Goal: Check status: Check status

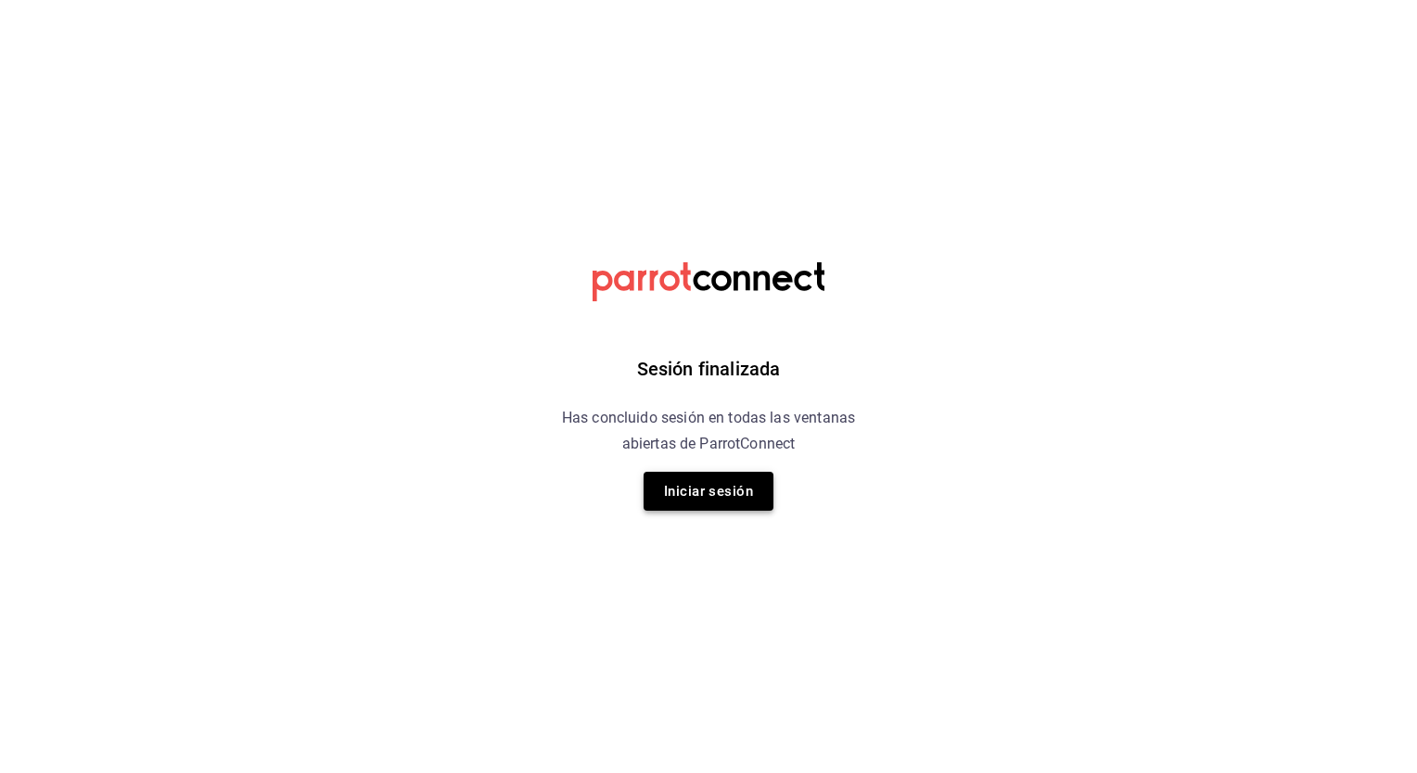
click at [687, 482] on button "Iniciar sesión" at bounding box center [708, 491] width 130 height 39
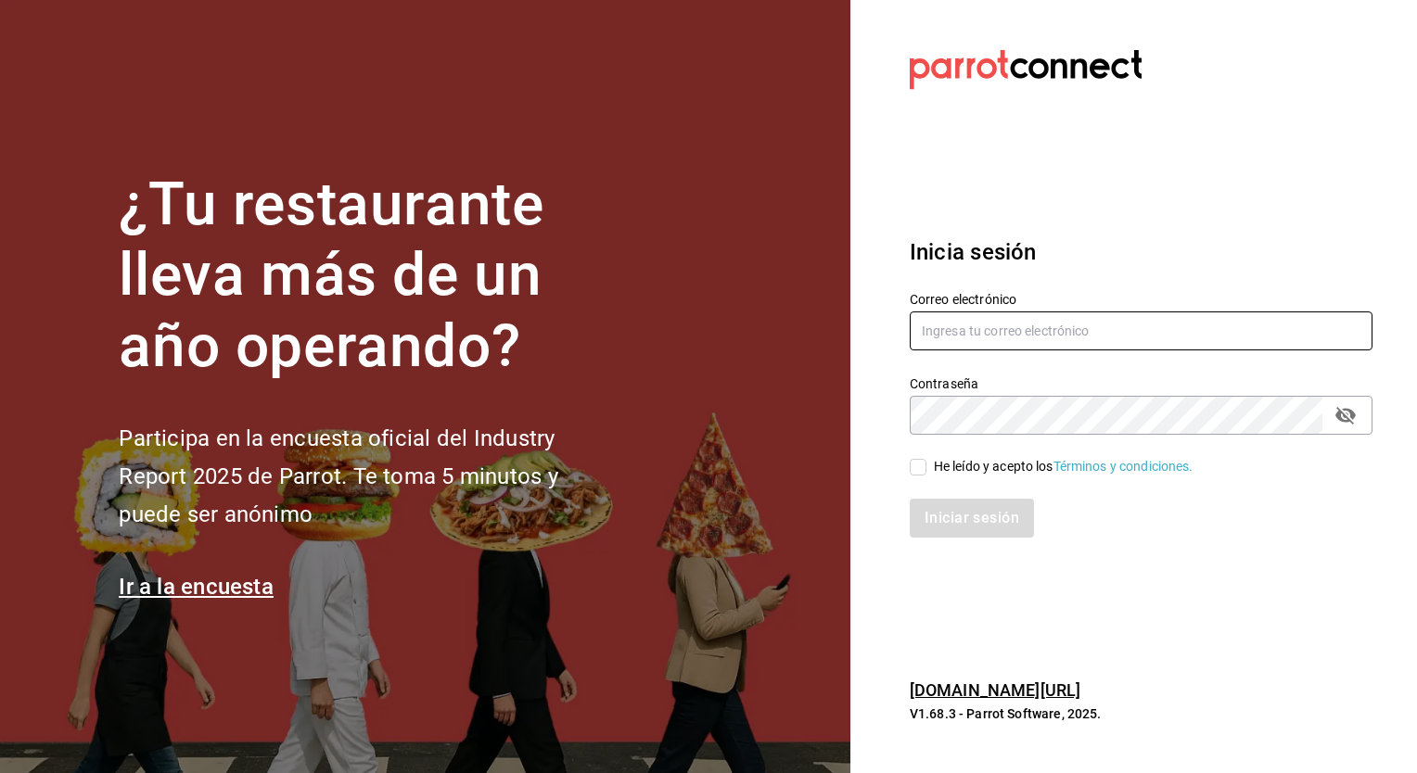
type input "[EMAIL_ADDRESS][PERSON_NAME][DOMAIN_NAME]"
click at [920, 464] on input "He leído y acepto los Términos y condiciones." at bounding box center [917, 467] width 17 height 17
checkbox input "true"
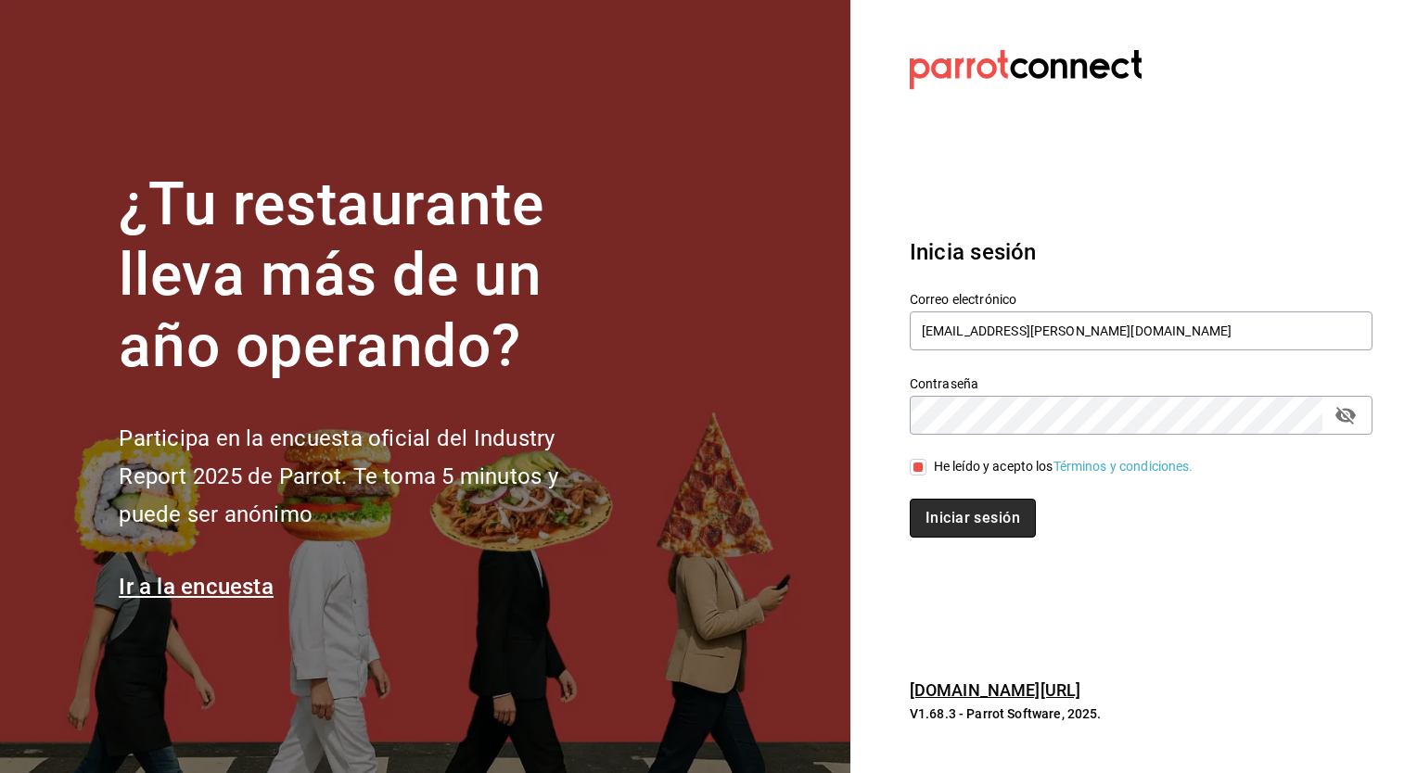
click at [939, 517] on button "Iniciar sesión" at bounding box center [972, 518] width 126 height 39
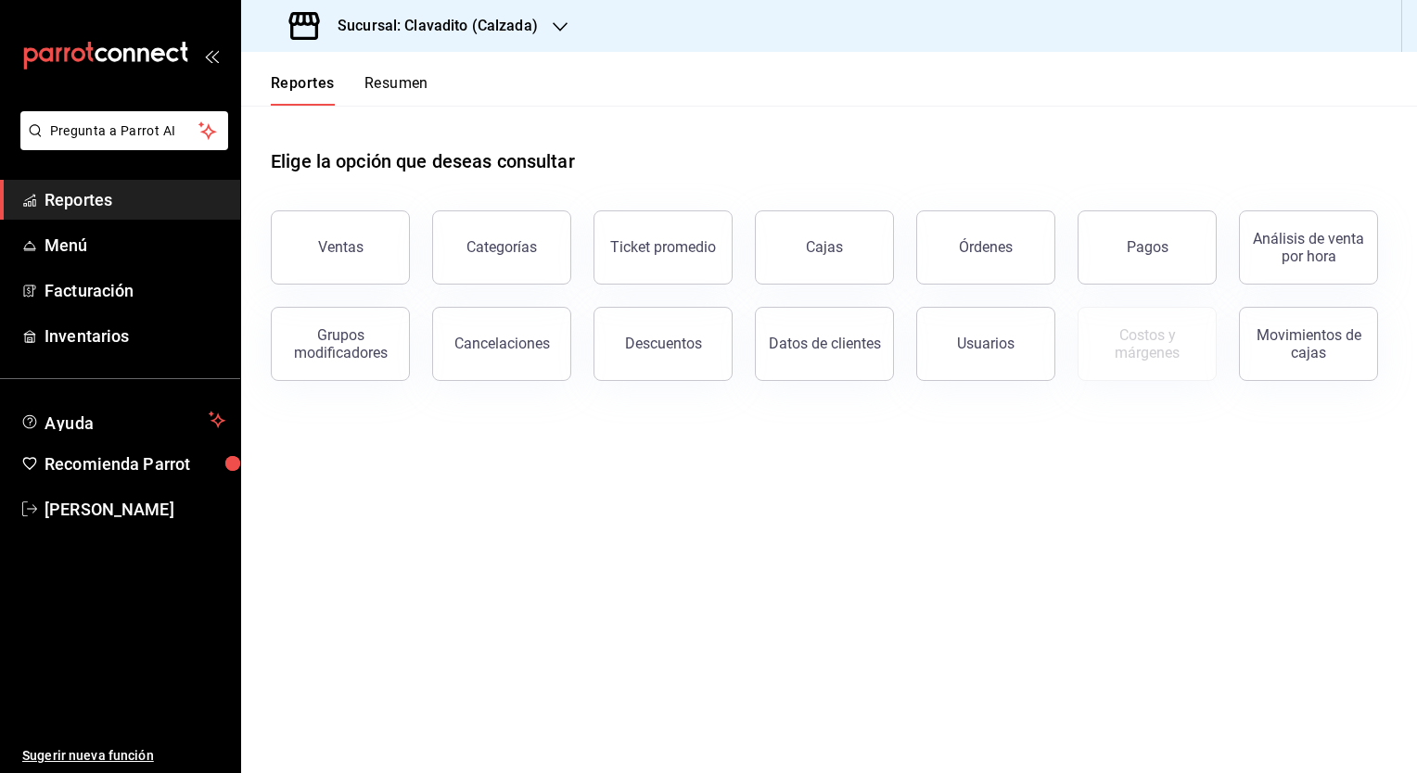
click at [557, 24] on icon "button" at bounding box center [560, 26] width 15 height 15
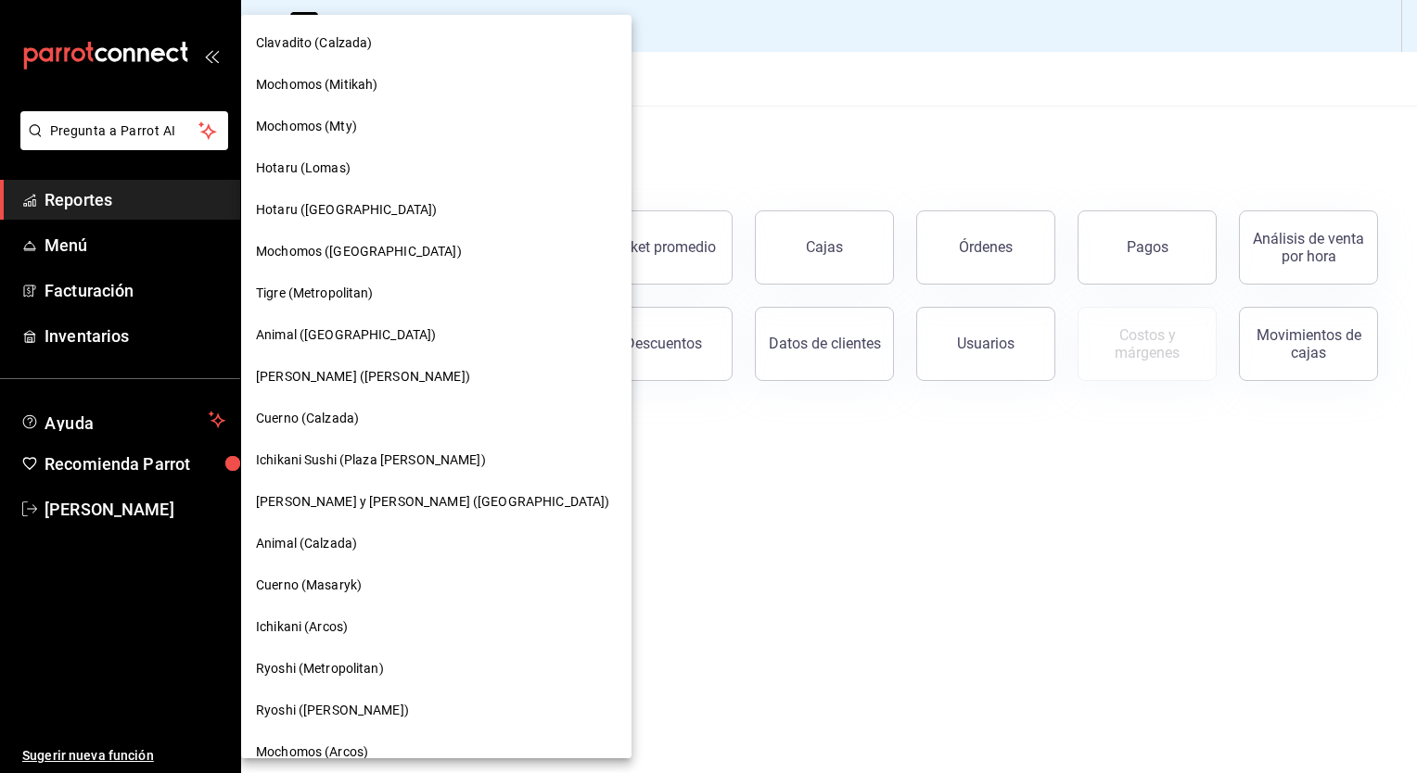
click at [298, 307] on div "Tigre (Metropolitan)" at bounding box center [436, 294] width 390 height 42
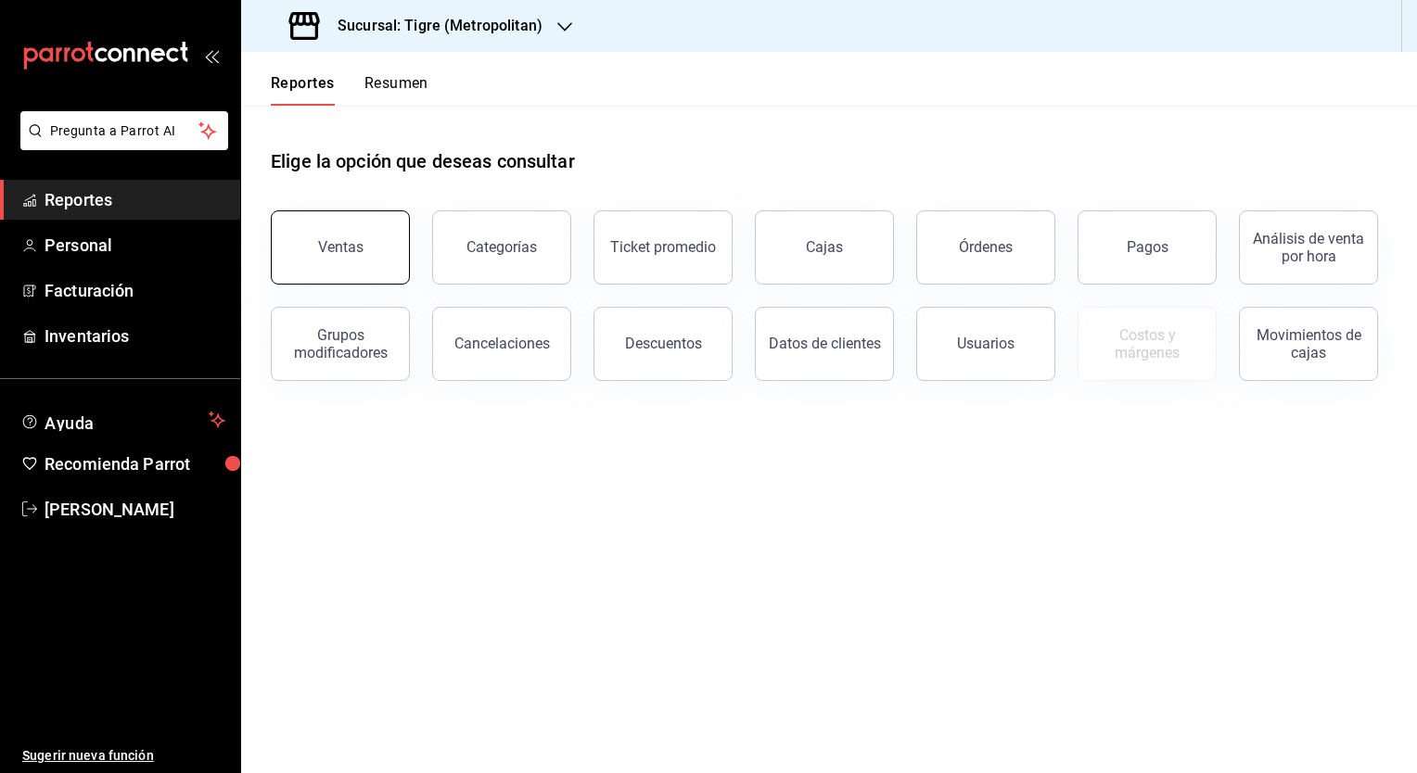
click at [381, 243] on button "Ventas" at bounding box center [340, 247] width 139 height 74
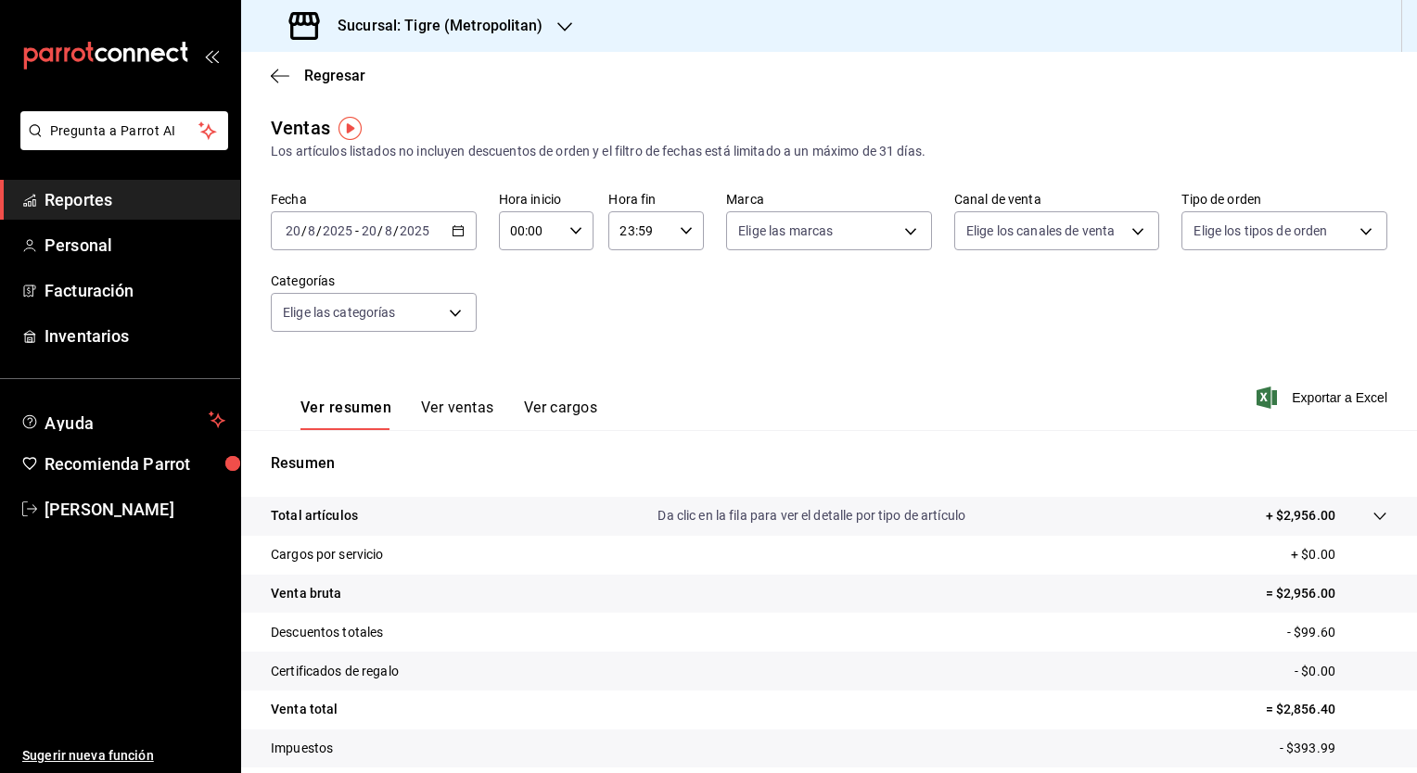
click at [457, 234] on icon "button" at bounding box center [457, 230] width 13 height 13
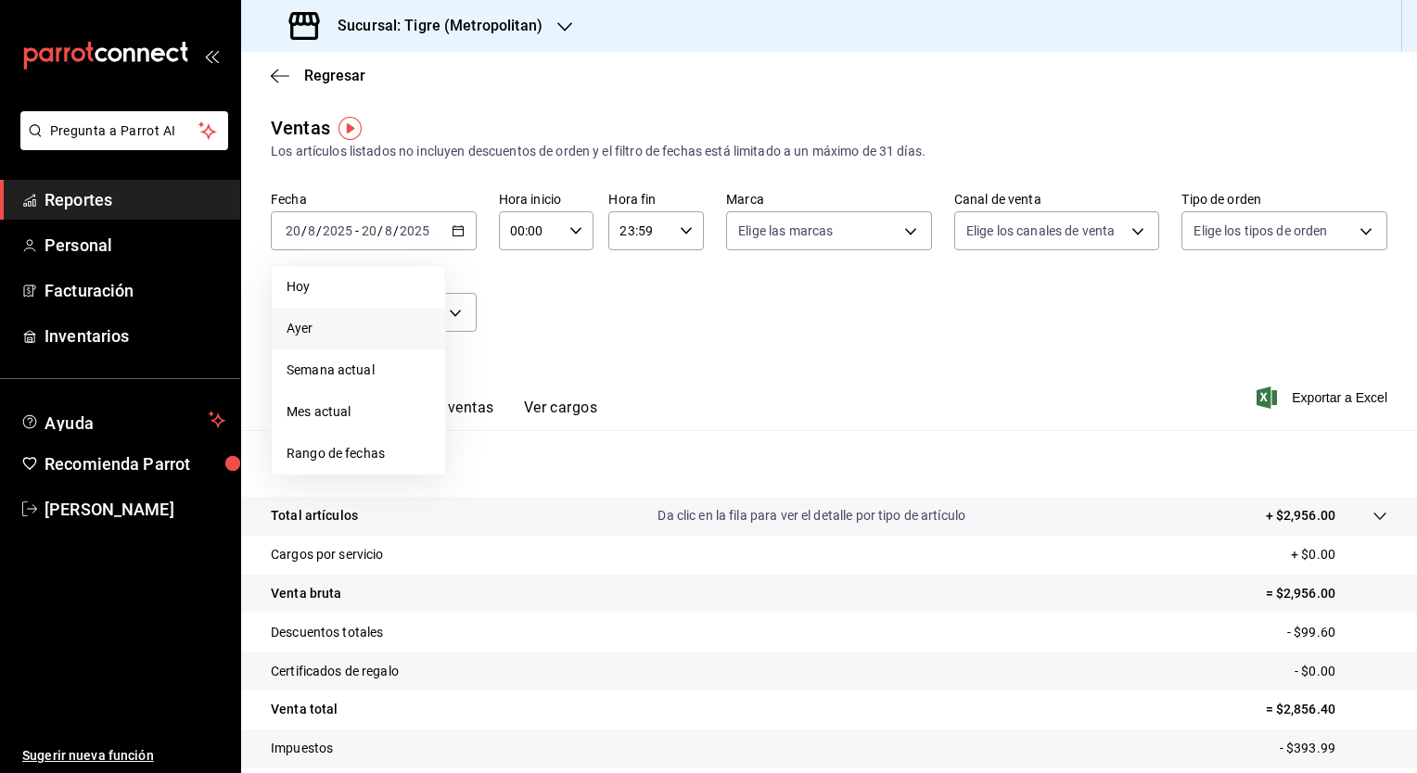
click at [394, 327] on span "Ayer" at bounding box center [358, 328] width 144 height 19
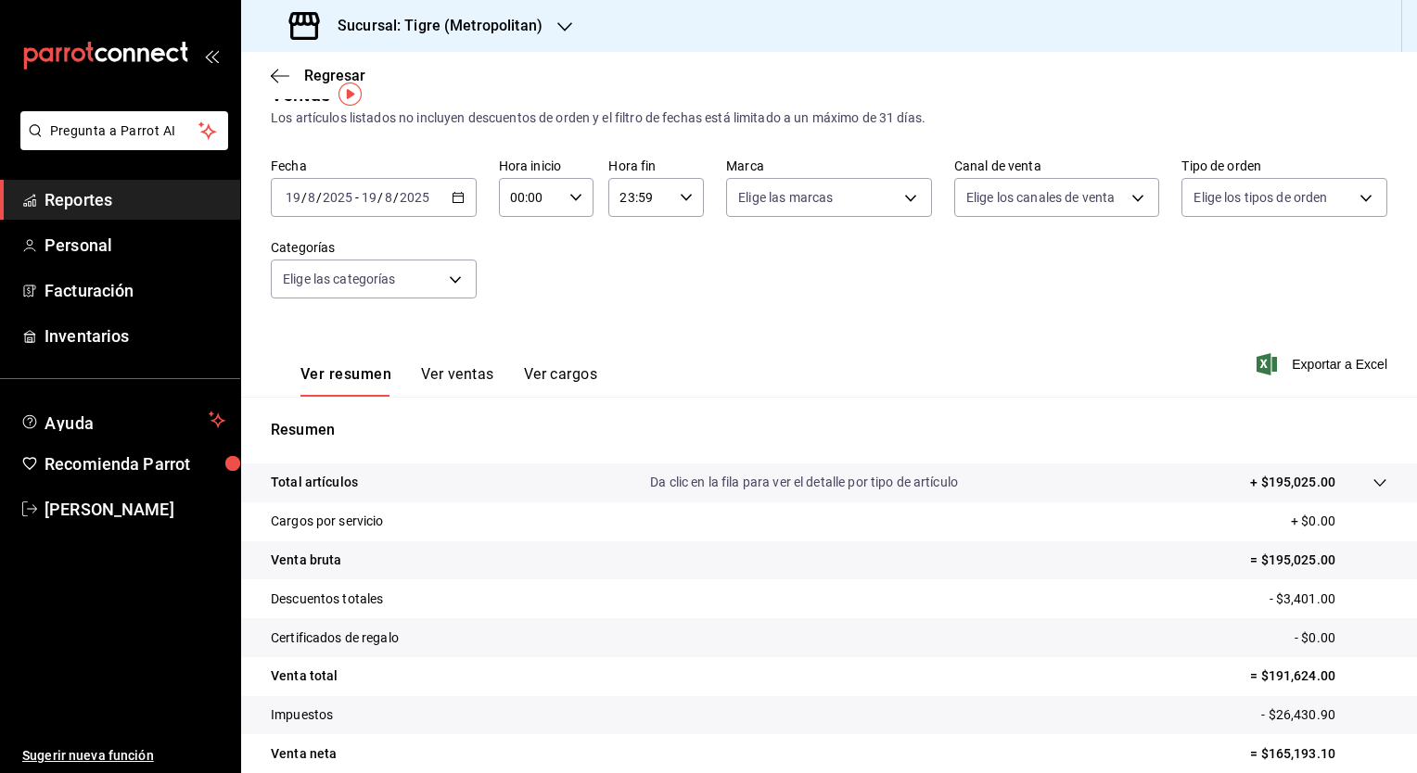
scroll to position [35, 0]
click at [469, 372] on button "Ver ventas" at bounding box center [457, 379] width 73 height 32
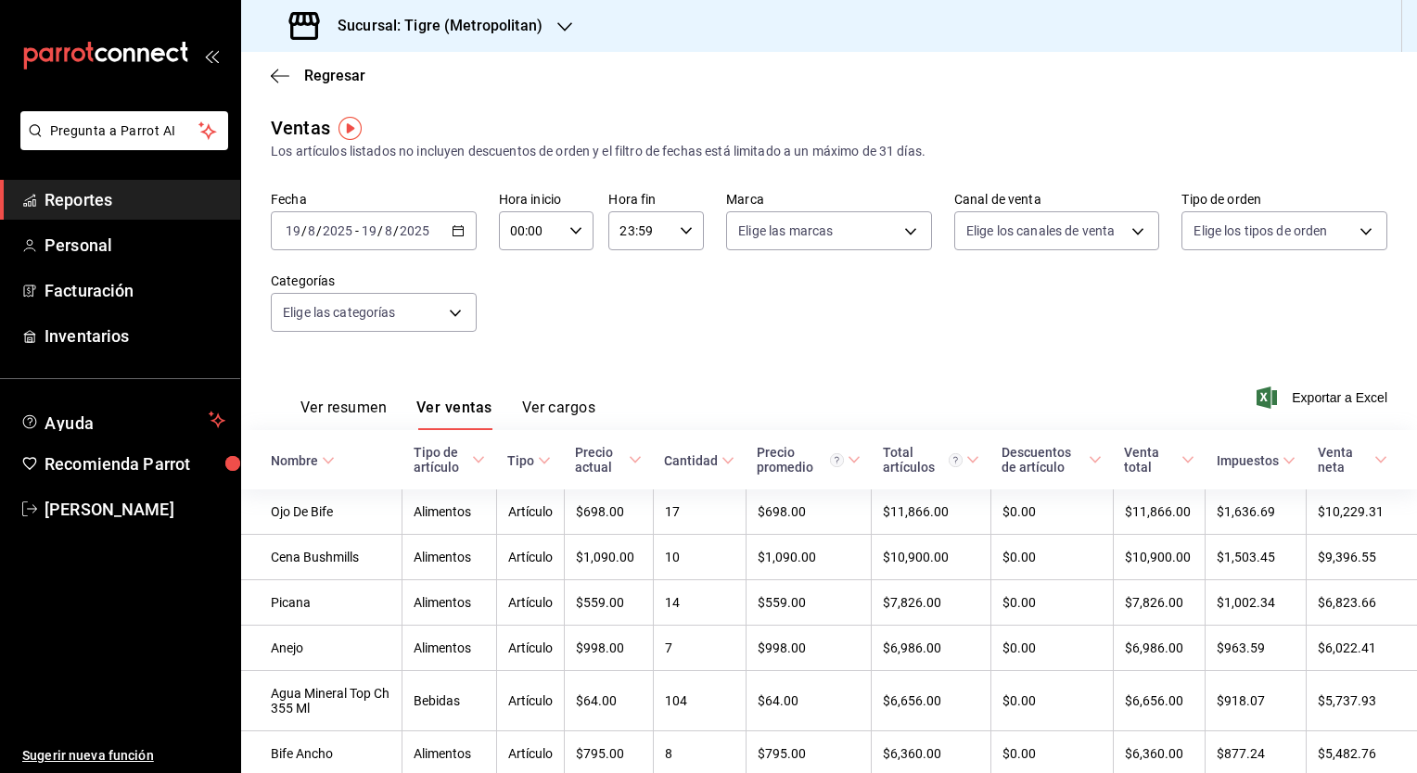
click at [326, 409] on button "Ver resumen" at bounding box center [343, 415] width 86 height 32
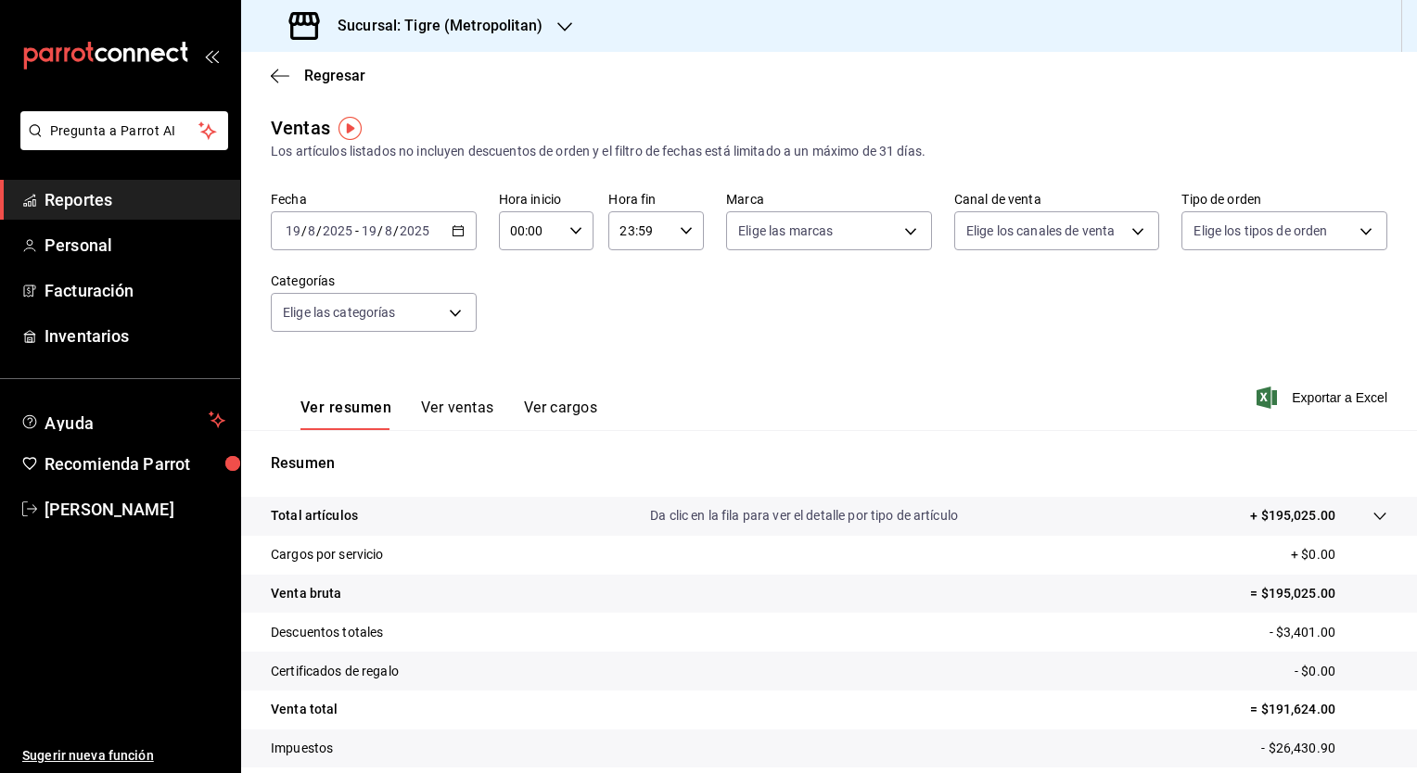
click at [267, 77] on div "Regresar" at bounding box center [829, 75] width 1176 height 47
click at [317, 78] on span "Regresar" at bounding box center [334, 76] width 61 height 18
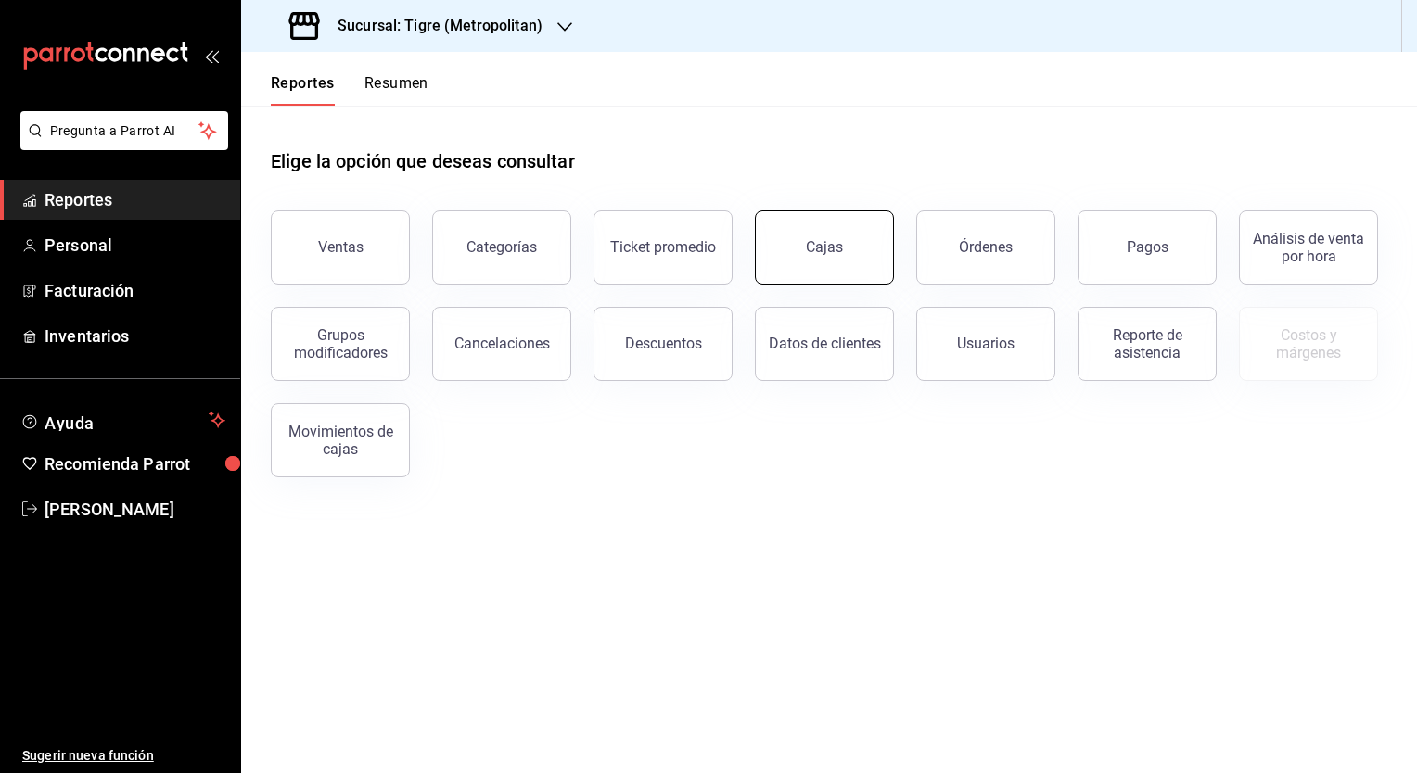
click at [789, 242] on button "Cajas" at bounding box center [824, 247] width 139 height 74
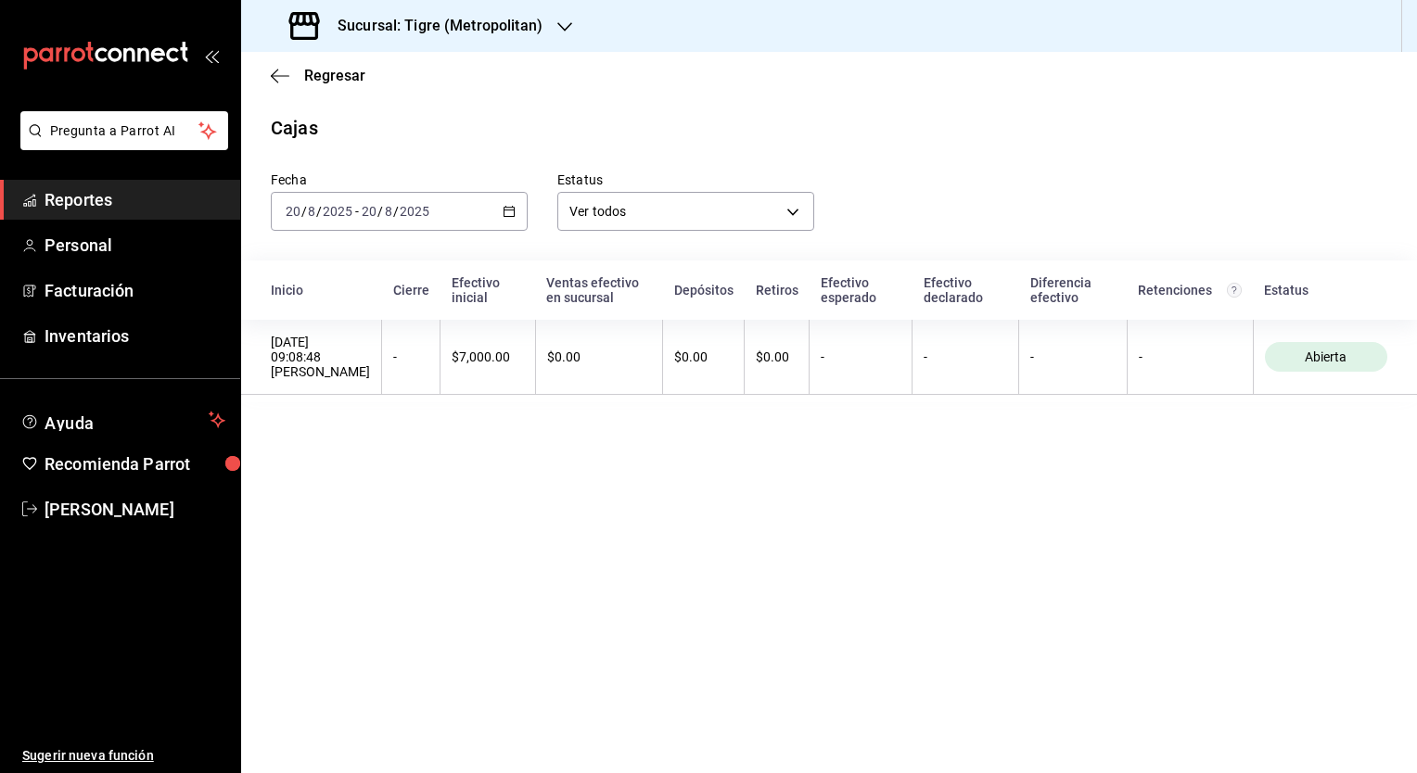
click at [513, 213] on icon "button" at bounding box center [508, 211] width 13 height 13
click at [407, 314] on span "Ayer" at bounding box center [358, 308] width 144 height 19
